Goal: Transaction & Acquisition: Purchase product/service

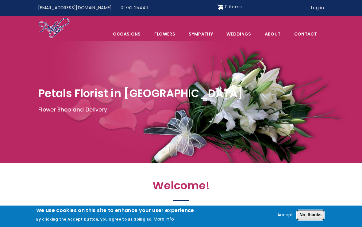
click at [311, 217] on button "No, thanks" at bounding box center [310, 215] width 28 height 10
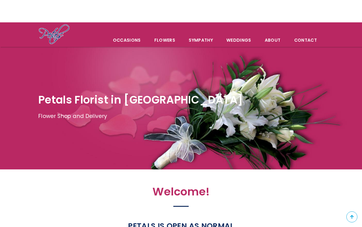
scroll to position [18, 0]
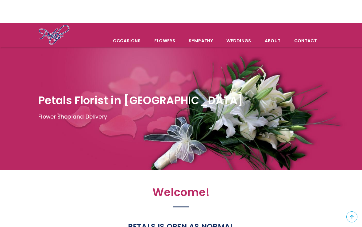
click at [306, 39] on link "Contact" at bounding box center [305, 40] width 36 height 13
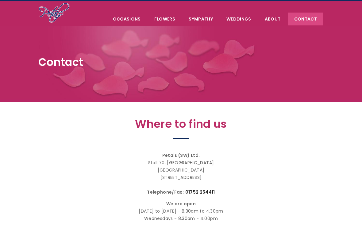
scroll to position [15, 0]
click at [168, 17] on link "Flowers" at bounding box center [165, 19] width 34 height 13
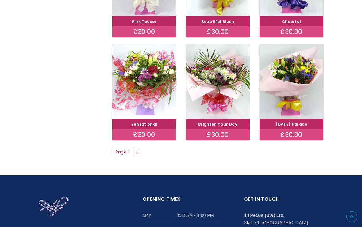
scroll to position [391, 0]
click at [141, 149] on link "Next page ››" at bounding box center [137, 152] width 10 height 10
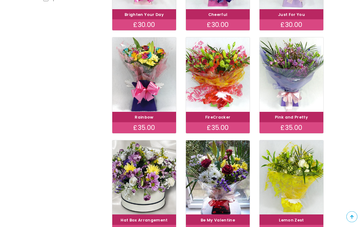
scroll to position [193, 0]
click at [121, 56] on img at bounding box center [144, 74] width 64 height 74
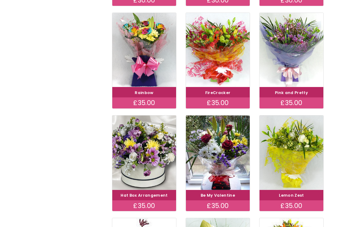
scroll to position [204, 0]
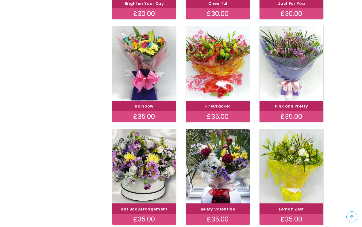
click at [298, 76] on img at bounding box center [291, 63] width 64 height 74
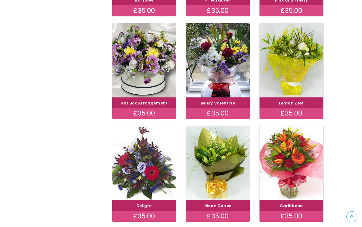
scroll to position [310, 0]
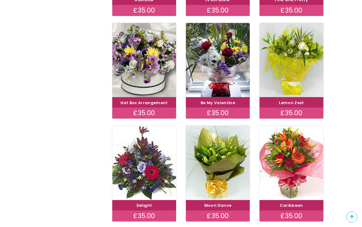
click at [288, 153] on img at bounding box center [291, 163] width 64 height 74
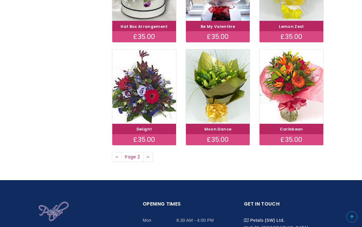
scroll to position [416, 0]
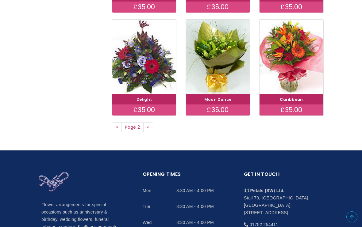
click at [148, 124] on span "››" at bounding box center [147, 127] width 3 height 6
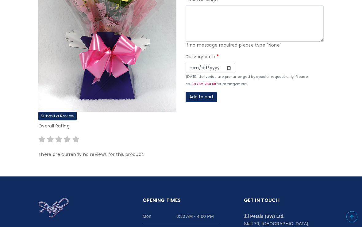
scroll to position [70, 0]
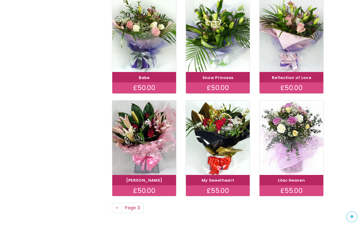
scroll to position [349, 0]
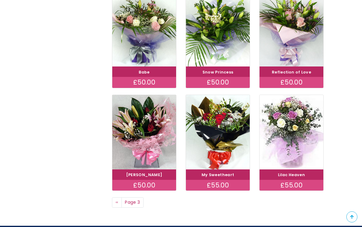
click at [290, 113] on img at bounding box center [291, 132] width 64 height 74
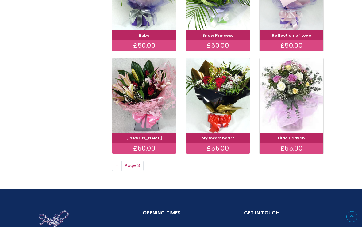
scroll to position [386, 0]
click at [116, 162] on span "‹‹" at bounding box center [117, 165] width 3 height 6
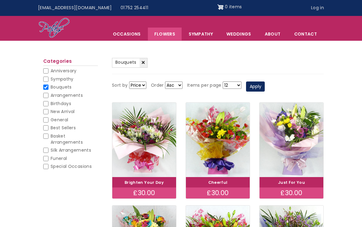
click at [70, 95] on span "Arrangements" at bounding box center [67, 95] width 32 height 6
click at [48, 95] on input "Arrangements" at bounding box center [45, 95] width 5 height 5
checkbox input "true"
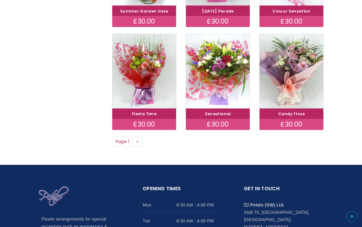
scroll to position [402, 0]
click at [138, 141] on span "››" at bounding box center [137, 142] width 3 height 6
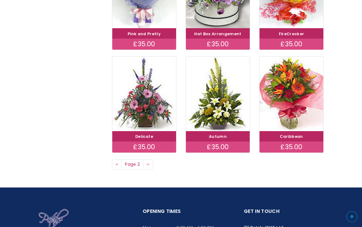
scroll to position [379, 0]
click at [149, 161] on span "››" at bounding box center [147, 164] width 3 height 6
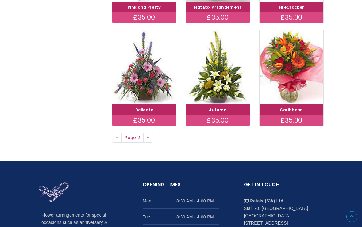
scroll to position [406, 0]
click at [118, 135] on span "‹‹" at bounding box center [117, 138] width 3 height 6
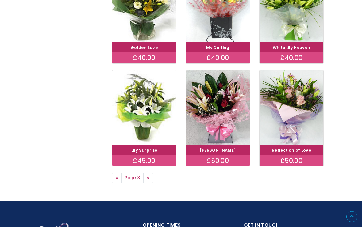
scroll to position [374, 0]
click at [149, 175] on span "››" at bounding box center [147, 178] width 3 height 6
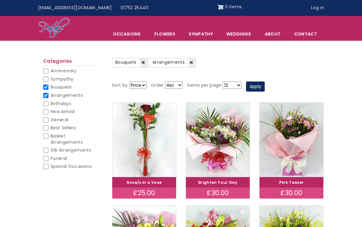
click at [48, 85] on input "Bouquets" at bounding box center [45, 87] width 5 height 5
checkbox input "false"
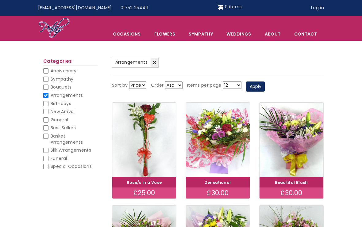
click at [52, 86] on span "Bouquets" at bounding box center [61, 87] width 21 height 6
click at [48, 86] on input "Bouquets" at bounding box center [45, 87] width 5 height 5
checkbox input "true"
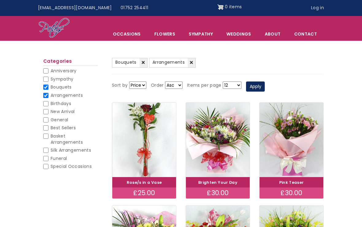
click at [47, 93] on input "Arrangements" at bounding box center [45, 95] width 5 height 5
checkbox input "false"
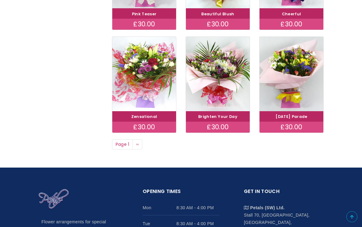
scroll to position [399, 0]
click at [137, 142] on span "››" at bounding box center [137, 144] width 3 height 6
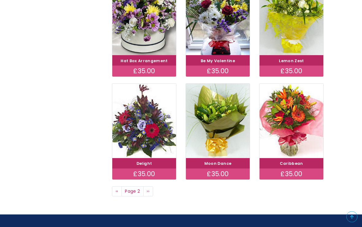
scroll to position [352, 0]
click at [215, 109] on img at bounding box center [218, 121] width 64 height 74
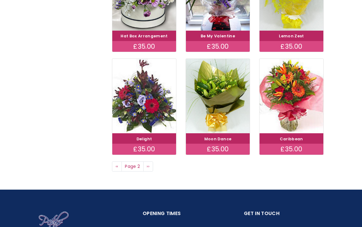
scroll to position [363, 0]
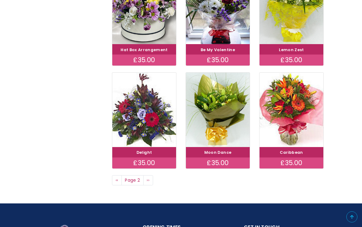
click at [147, 179] on span "››" at bounding box center [147, 180] width 3 height 6
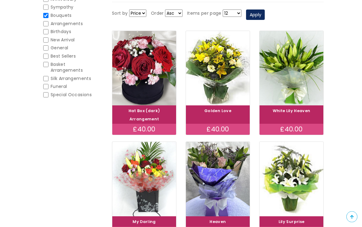
scroll to position [97, 0]
click at [290, 161] on img at bounding box center [291, 179] width 64 height 74
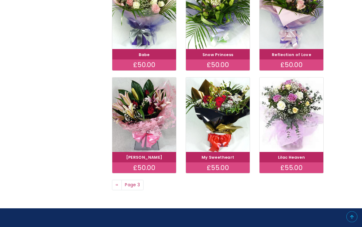
scroll to position [366, 0]
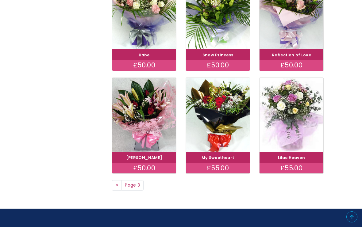
click at [116, 182] on span "‹‹" at bounding box center [117, 185] width 3 height 6
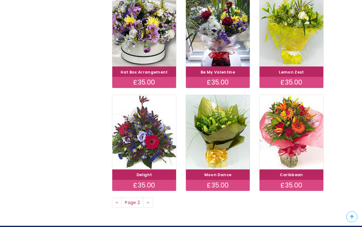
scroll to position [341, 0]
click at [114, 203] on link "Previous page ‹‹" at bounding box center [117, 203] width 10 height 10
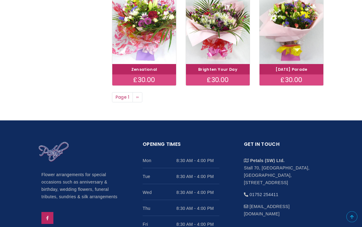
scroll to position [446, 0]
click at [139, 95] on link "Next page ››" at bounding box center [137, 97] width 10 height 10
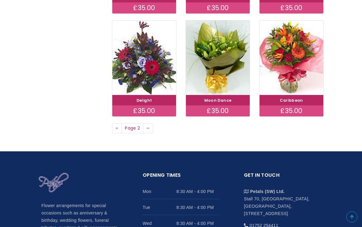
scroll to position [417, 0]
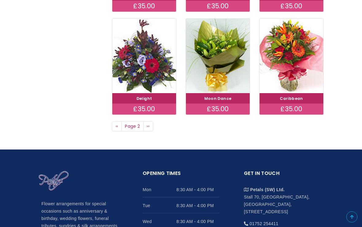
click at [148, 125] on span "››" at bounding box center [147, 126] width 3 height 6
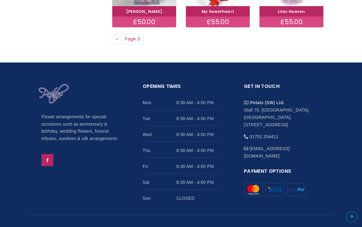
scroll to position [515, 0]
